Goal: Transaction & Acquisition: Purchase product/service

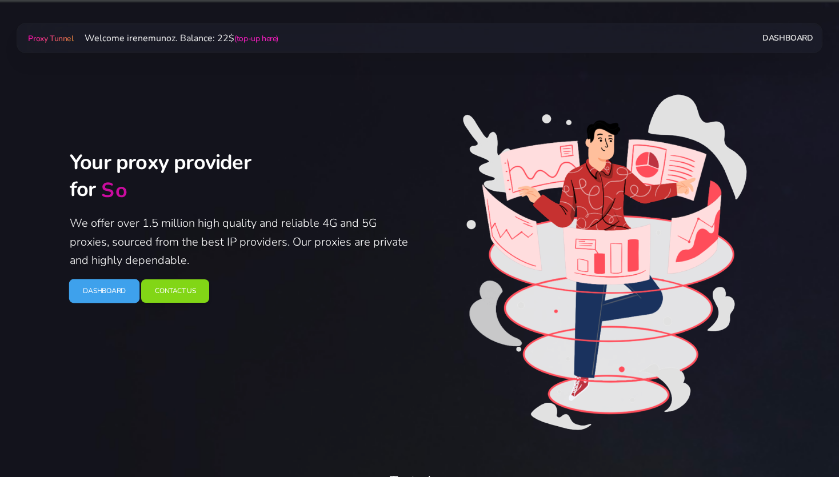
click at [107, 300] on link "Dashboard" at bounding box center [104, 291] width 71 height 24
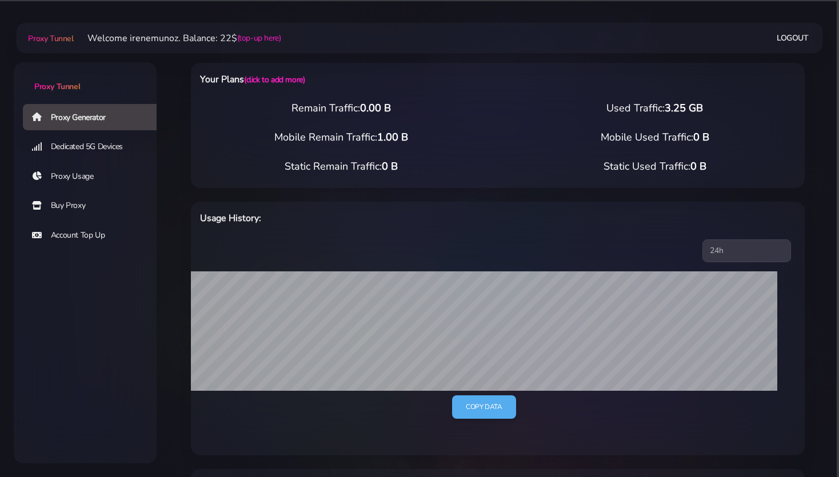
click at [66, 206] on link "Buy Proxy" at bounding box center [94, 206] width 143 height 26
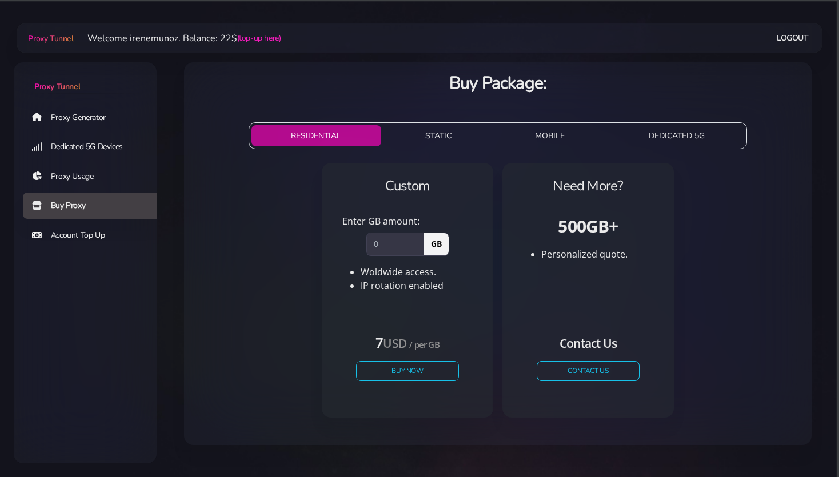
click at [439, 135] on button "STATIC" at bounding box center [439, 135] width 106 height 21
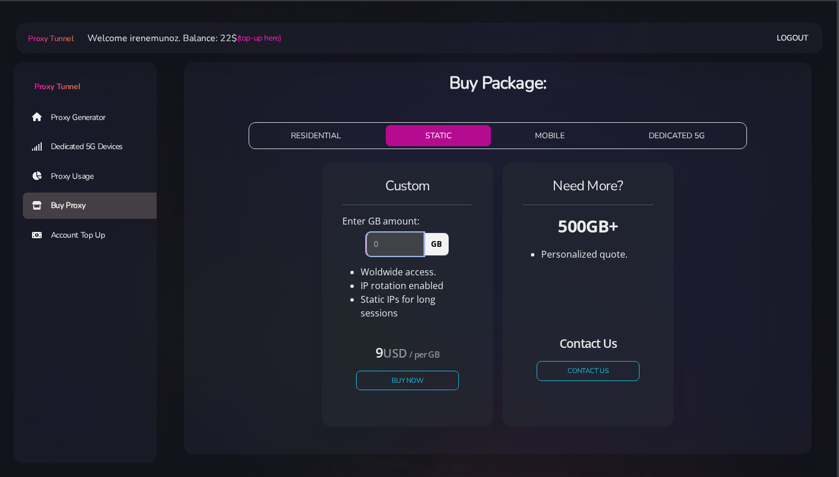
click at [380, 243] on input "number" at bounding box center [395, 244] width 58 height 23
type input "1"
click at [288, 310] on div "Custom Enter GB amount: 1 GB Woldwide access. IP rotation enabled USD" at bounding box center [497, 299] width 609 height 282
click at [380, 372] on button "Buy Now" at bounding box center [407, 380] width 105 height 20
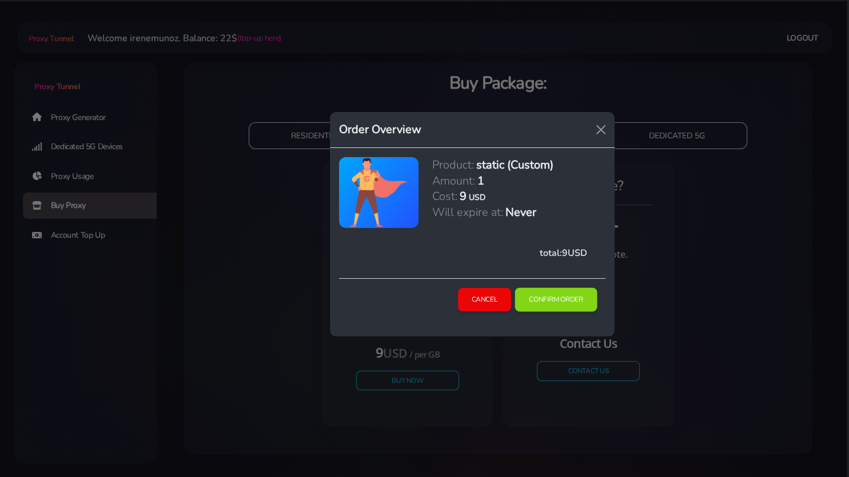
drag, startPoint x: 570, startPoint y: 297, endPoint x: 535, endPoint y: 289, distance: 35.8
click at [569, 297] on button "Confirm Order" at bounding box center [556, 300] width 82 height 24
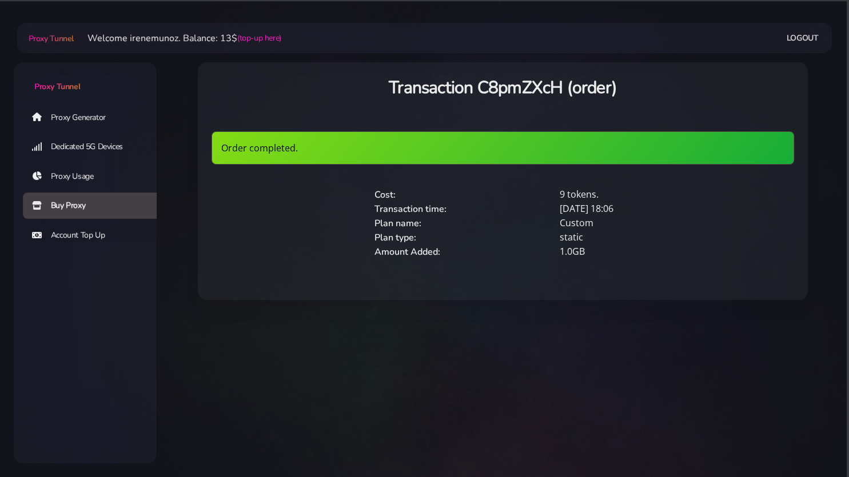
click at [80, 118] on link "Proxy Generator" at bounding box center [94, 117] width 143 height 26
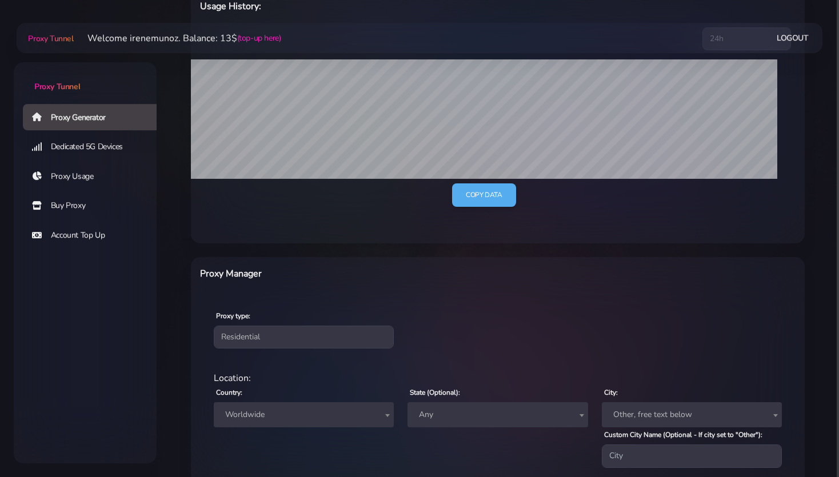
scroll to position [302, 0]
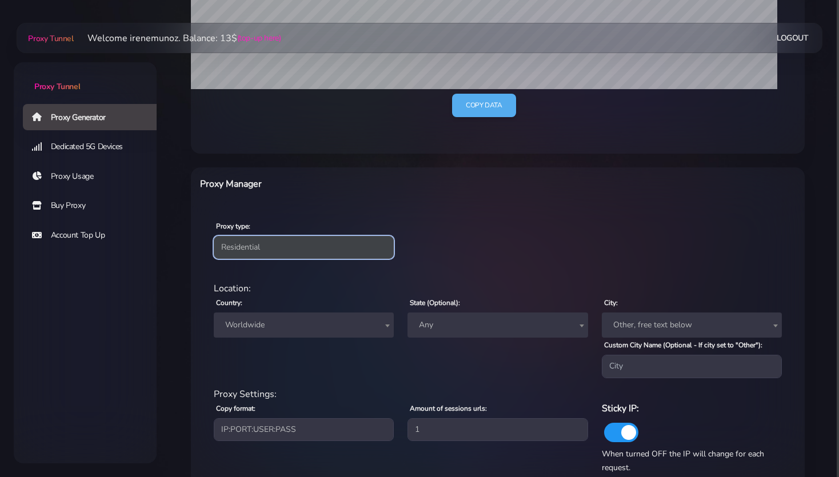
select select "static"
click option "Static" at bounding box center [0, 0] width 0 height 0
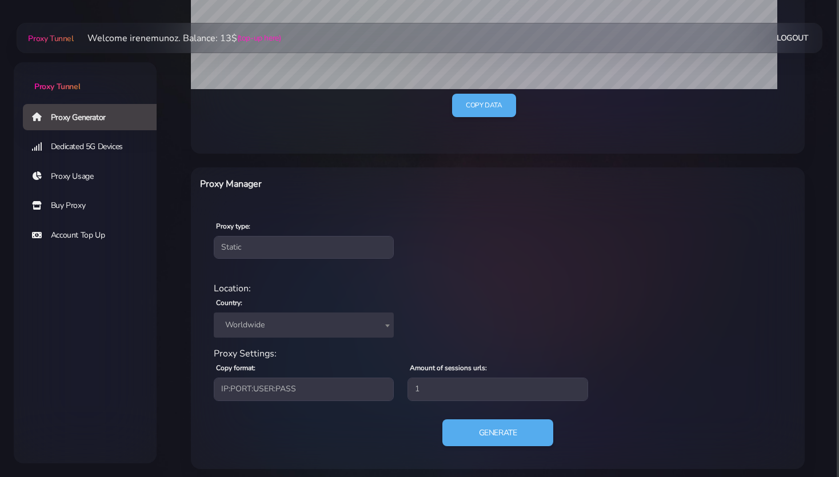
click at [251, 324] on span "Worldwide" at bounding box center [304, 325] width 166 height 16
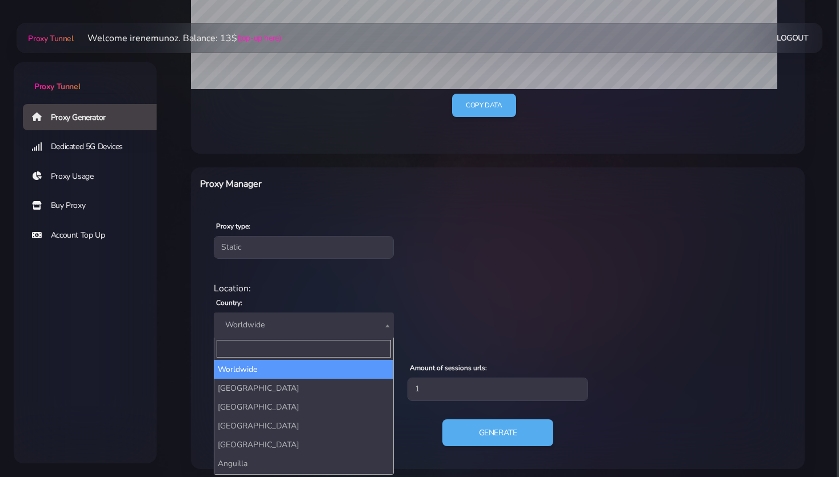
click at [248, 345] on input "Search" at bounding box center [304, 349] width 174 height 18
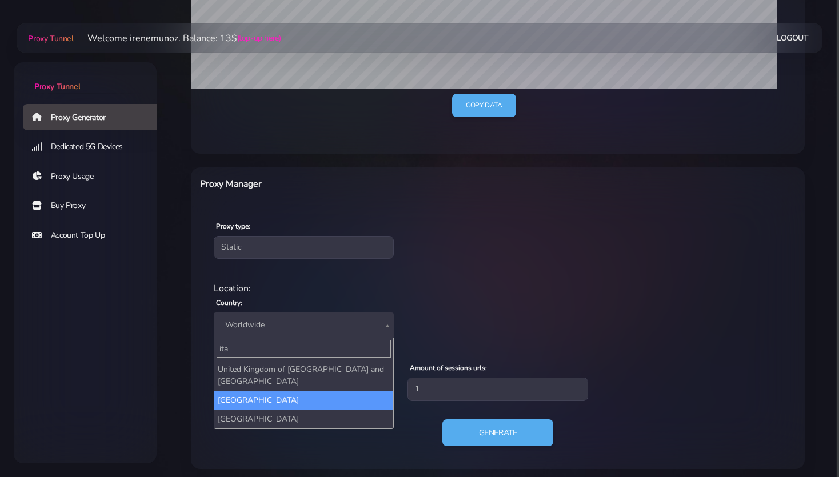
type input "ita"
select select "IT"
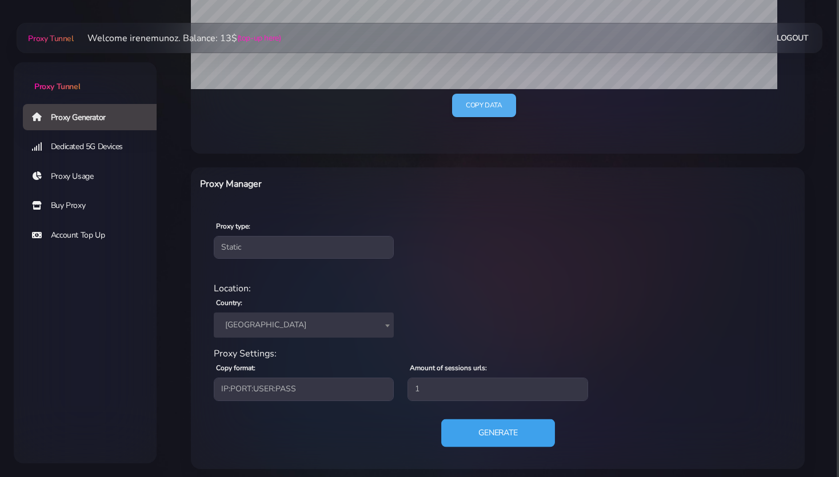
click at [504, 433] on button "Generate" at bounding box center [498, 433] width 114 height 28
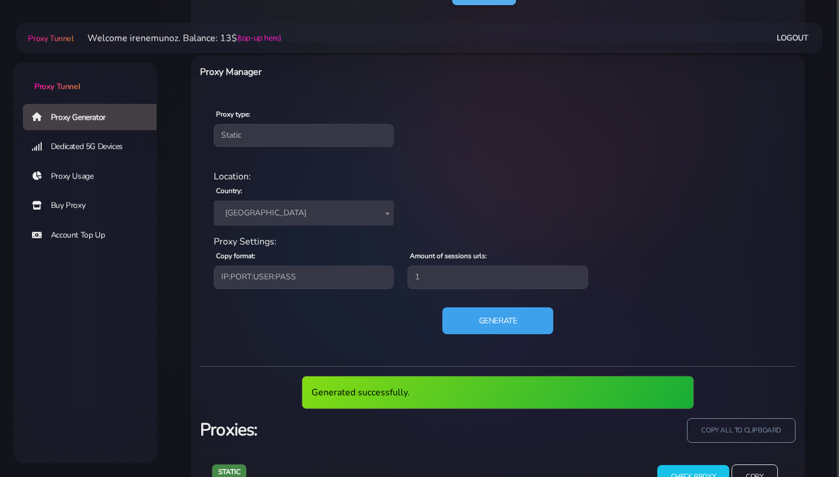
scroll to position [417, 0]
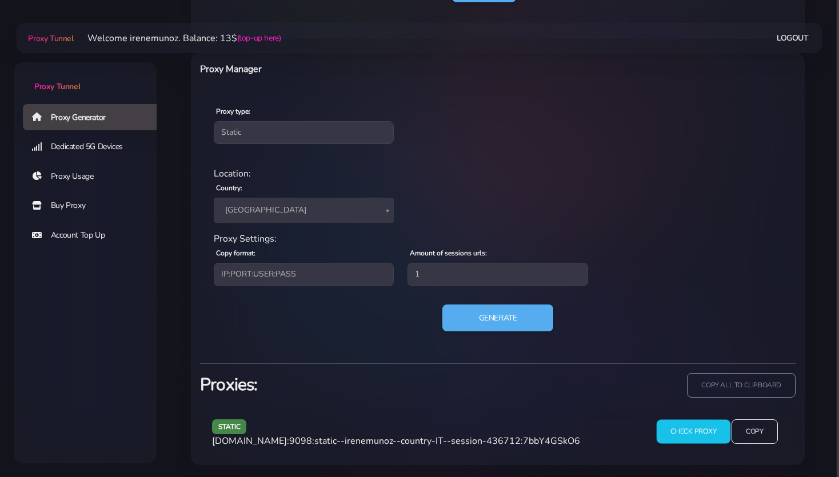
click at [702, 433] on input "Check Proxy" at bounding box center [693, 432] width 74 height 24
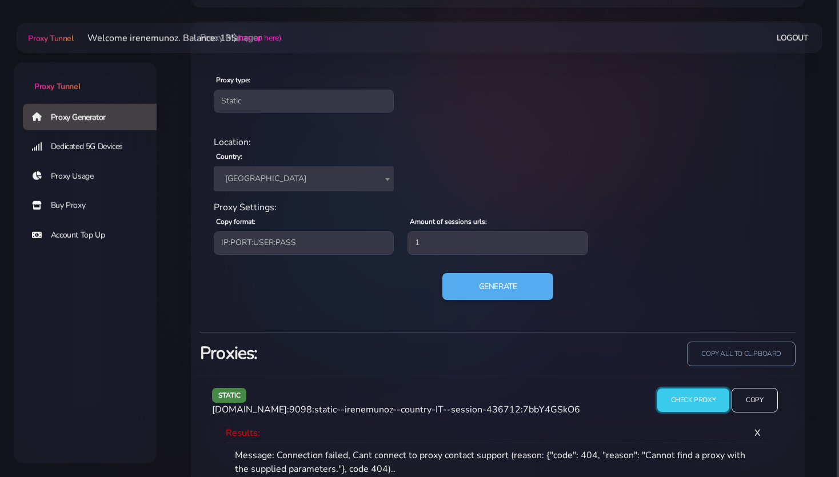
scroll to position [508, 0]
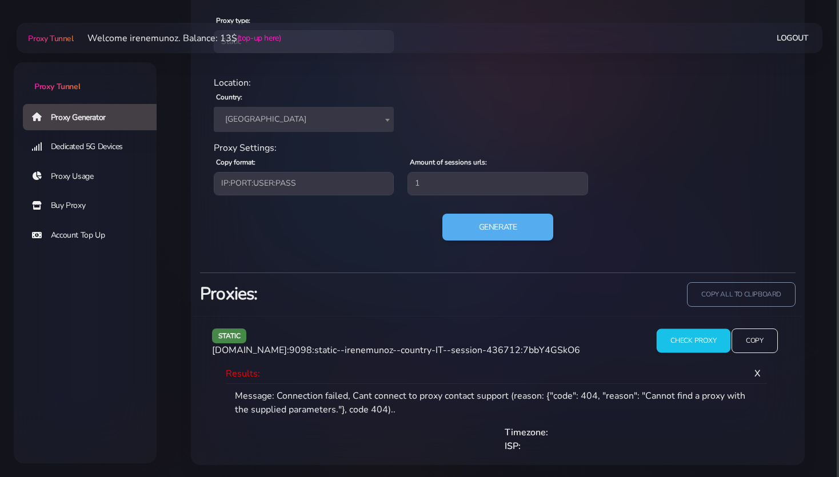
click at [678, 336] on input "Check Proxy" at bounding box center [693, 341] width 74 height 24
click at [695, 332] on input "Check Proxy" at bounding box center [693, 341] width 74 height 24
click at [686, 340] on input "Check Proxy" at bounding box center [693, 341] width 74 height 24
click at [714, 343] on input "Check Proxy" at bounding box center [693, 341] width 74 height 24
click at [758, 372] on span "X" at bounding box center [757, 373] width 25 height 31
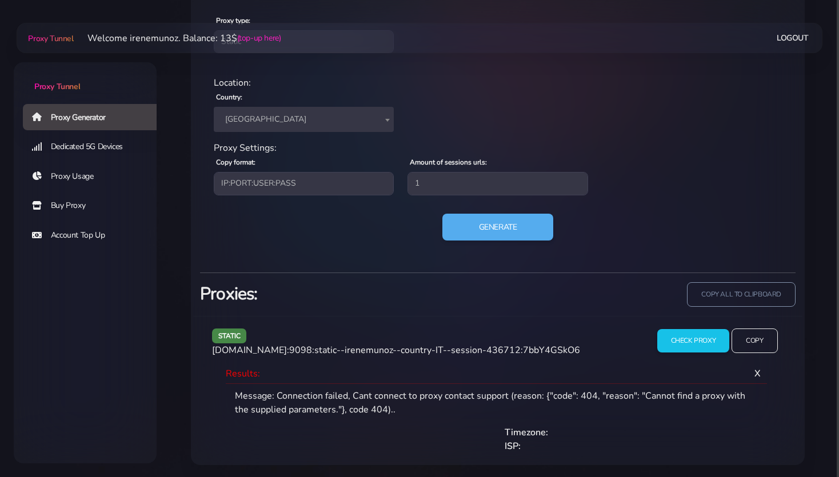
scroll to position [421, 0]
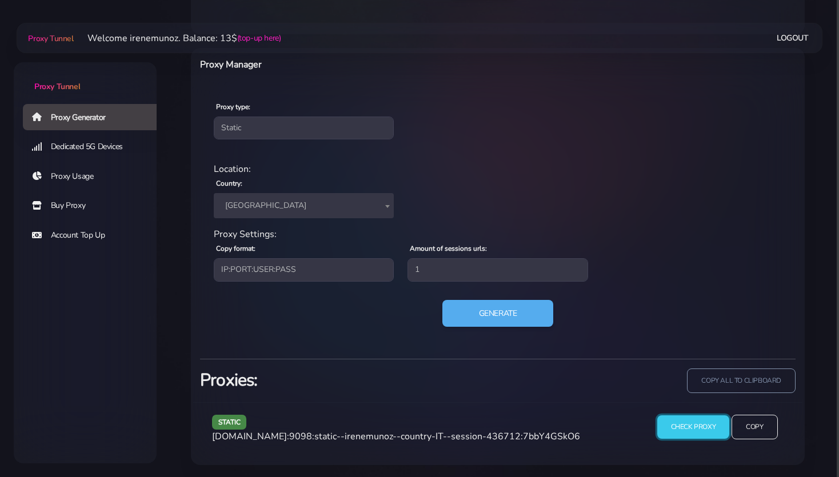
drag, startPoint x: 697, startPoint y: 430, endPoint x: 629, endPoint y: 421, distance: 68.6
click at [697, 430] on input "Check Proxy" at bounding box center [693, 427] width 73 height 23
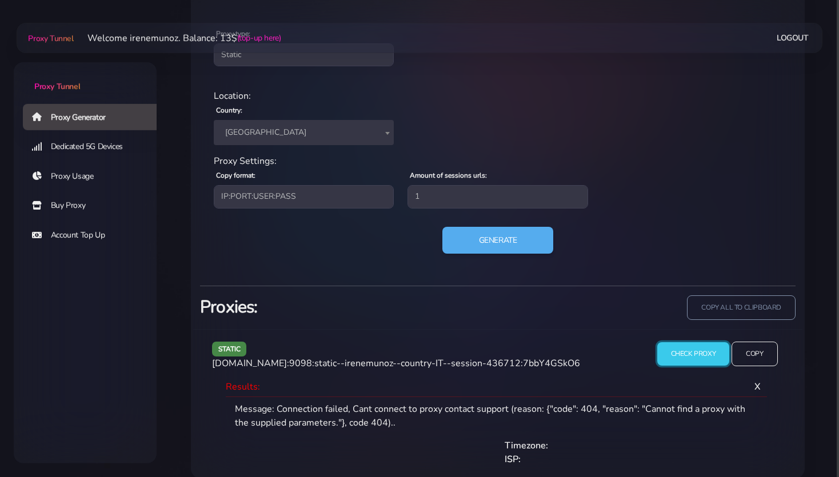
scroll to position [508, 0]
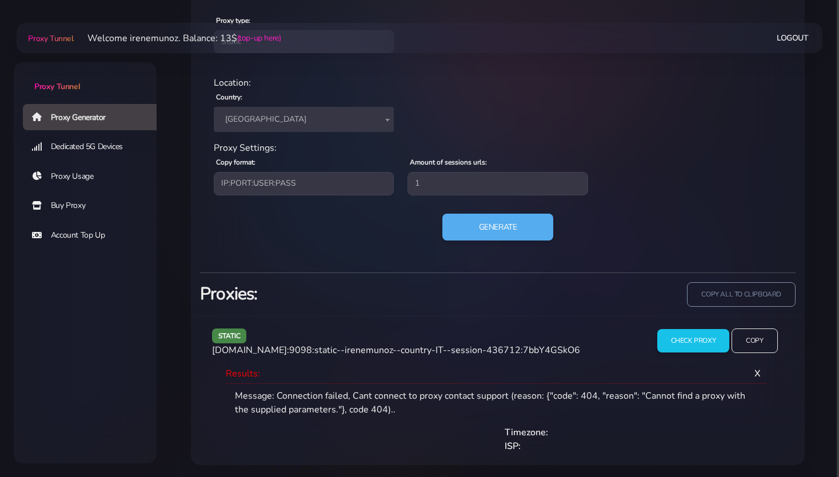
click at [754, 371] on span "X" at bounding box center [757, 373] width 25 height 31
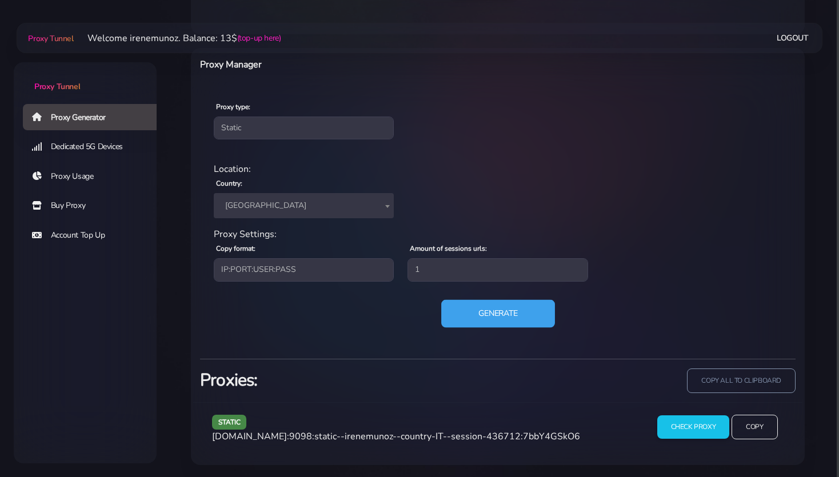
click at [473, 313] on button "Generate" at bounding box center [498, 314] width 114 height 28
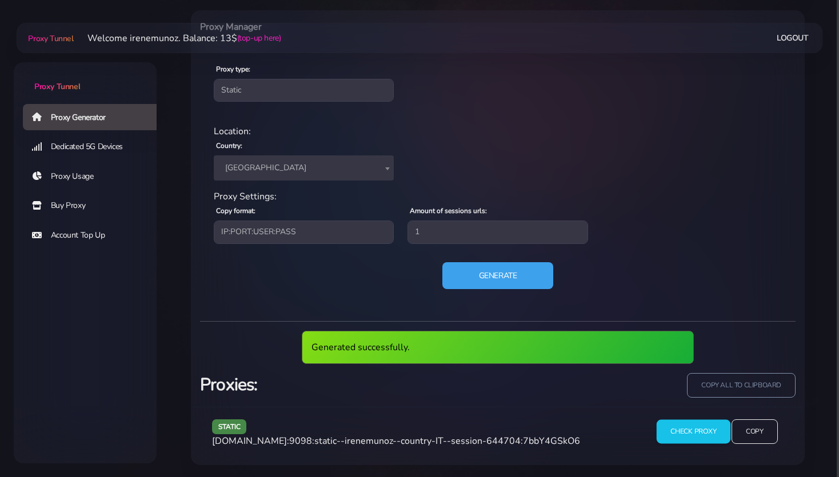
scroll to position [417, 0]
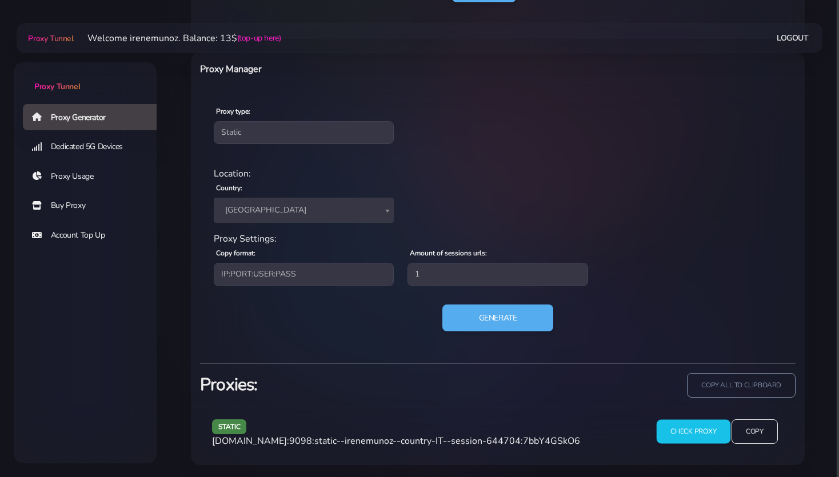
click at [684, 429] on input "Check Proxy" at bounding box center [693, 432] width 74 height 24
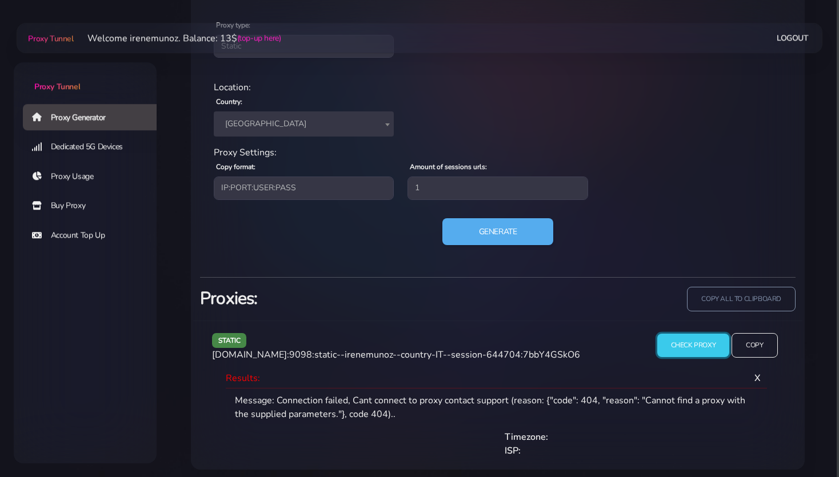
scroll to position [508, 0]
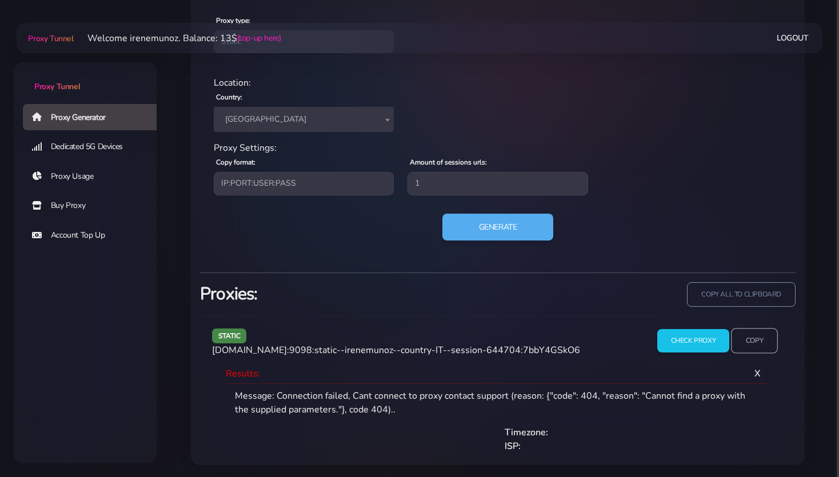
click at [751, 342] on input "Copy" at bounding box center [754, 341] width 47 height 25
